Goal: Find specific page/section

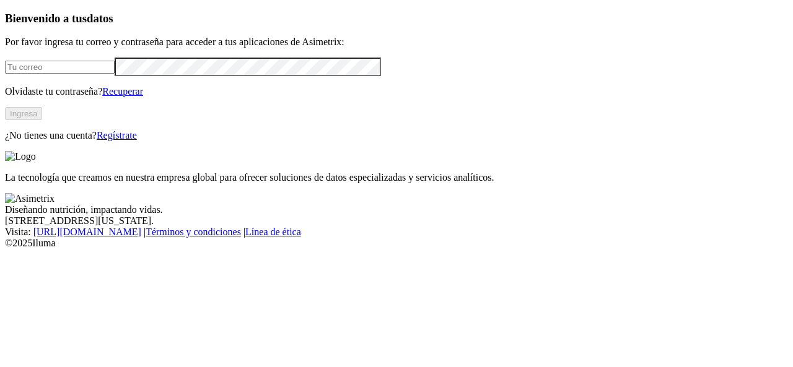
type input "[EMAIL_ADDRESS][PERSON_NAME][DOMAIN_NAME]"
click at [42, 120] on button "Ingresa" at bounding box center [23, 113] width 37 height 13
